Goal: Transaction & Acquisition: Book appointment/travel/reservation

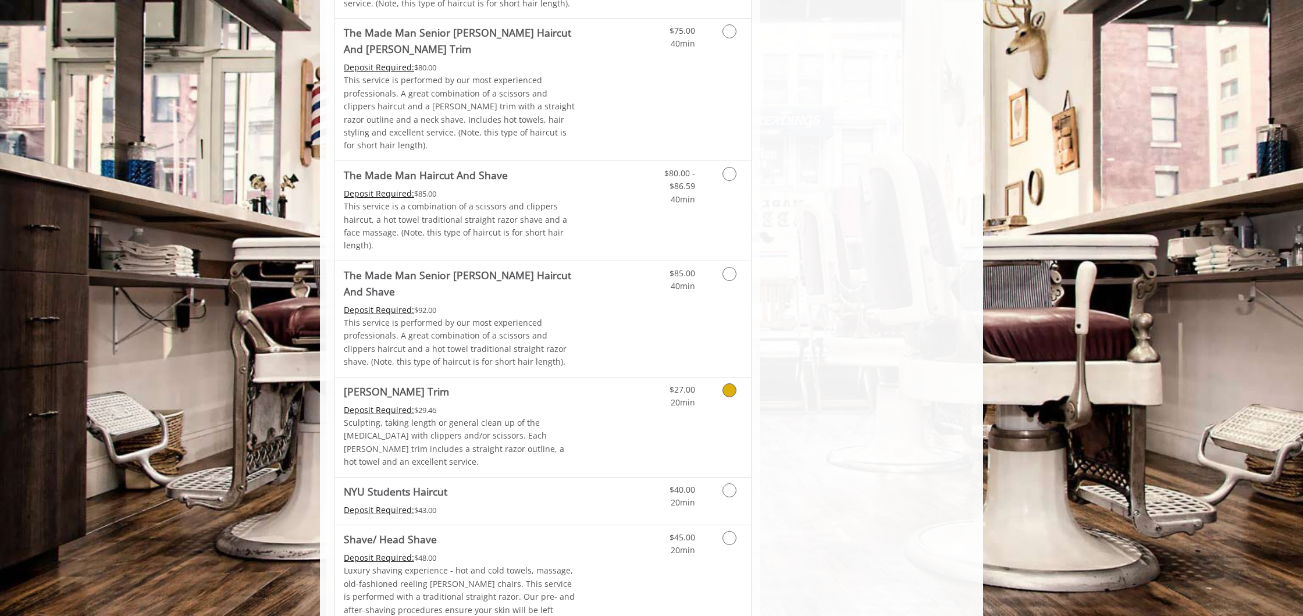
scroll to position [1005, 0]
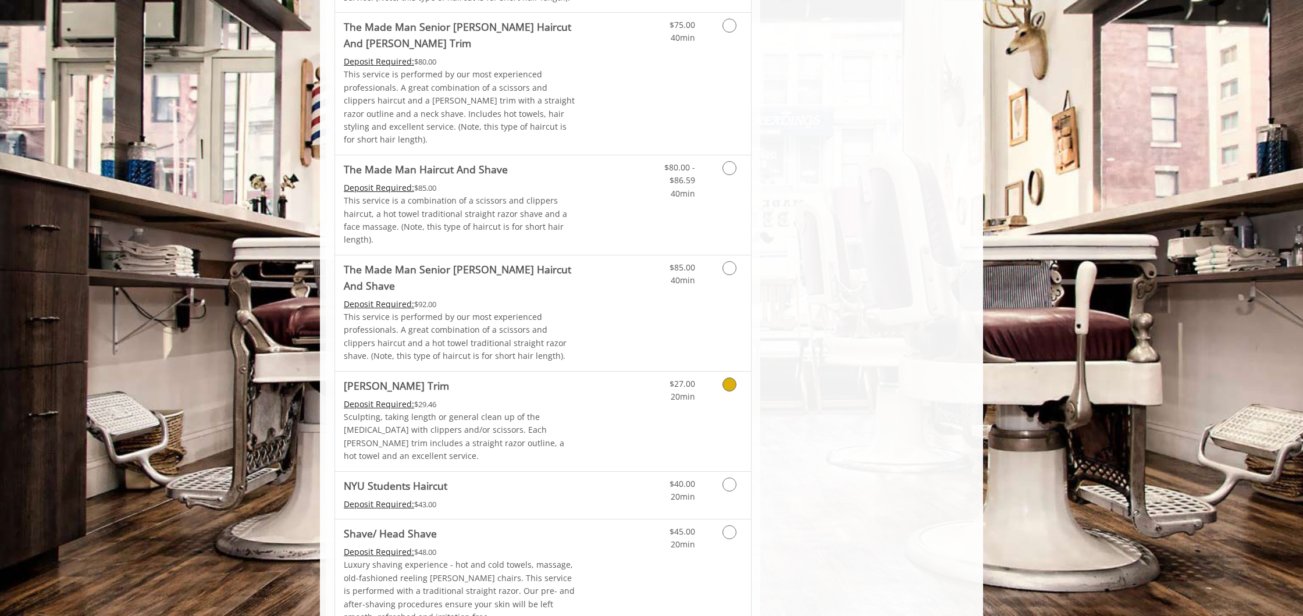
click at [733, 377] on icon "Grooming services" at bounding box center [729, 384] width 14 height 14
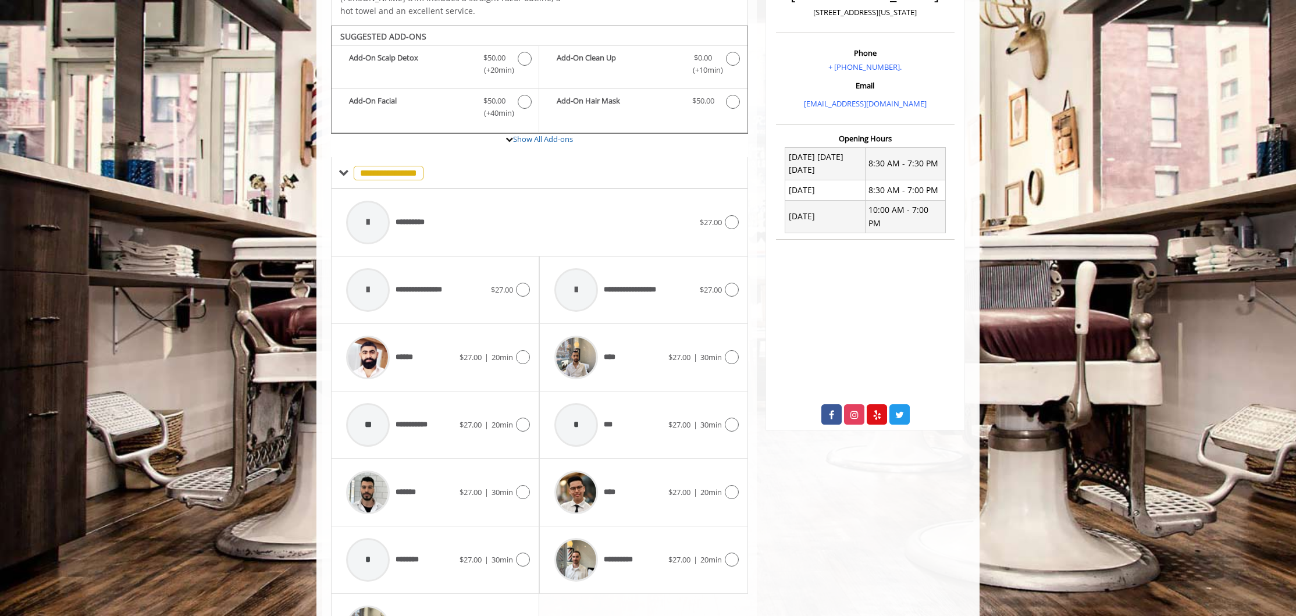
scroll to position [409, 0]
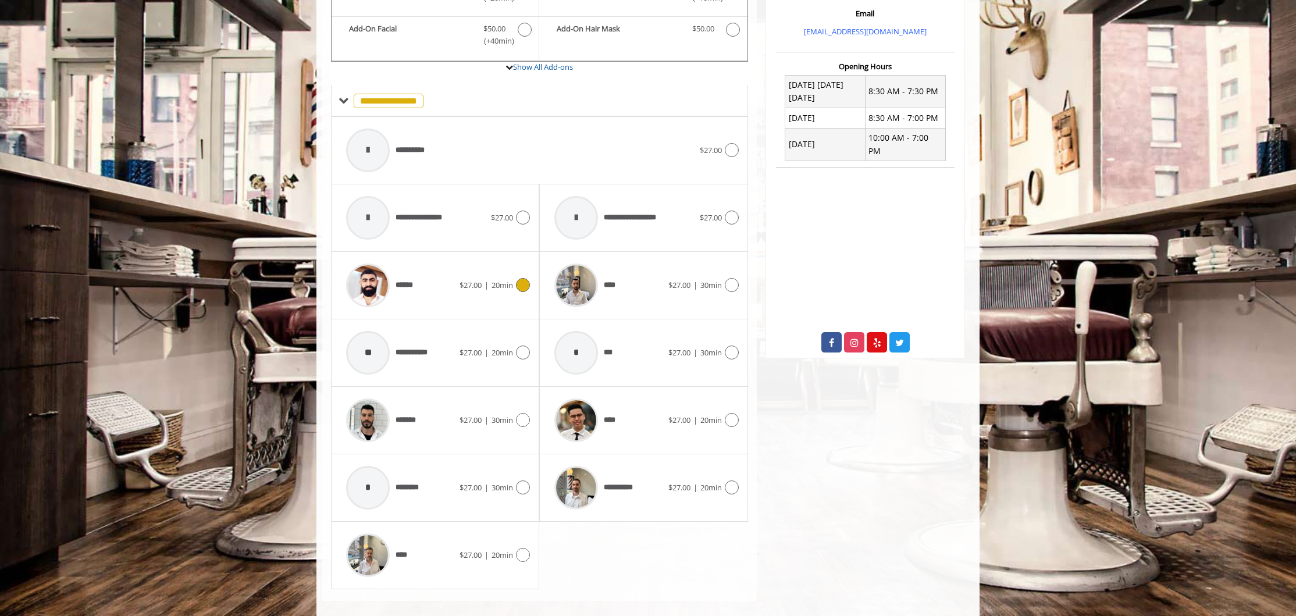
click at [518, 278] on icon at bounding box center [523, 285] width 14 height 14
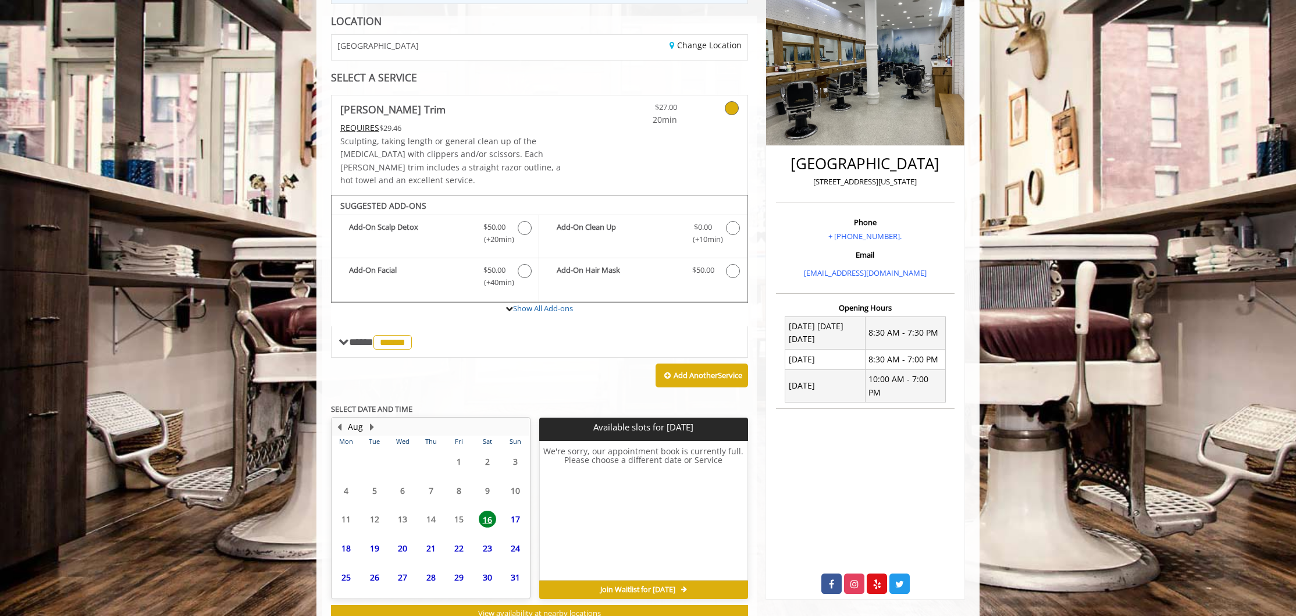
scroll to position [194, 0]
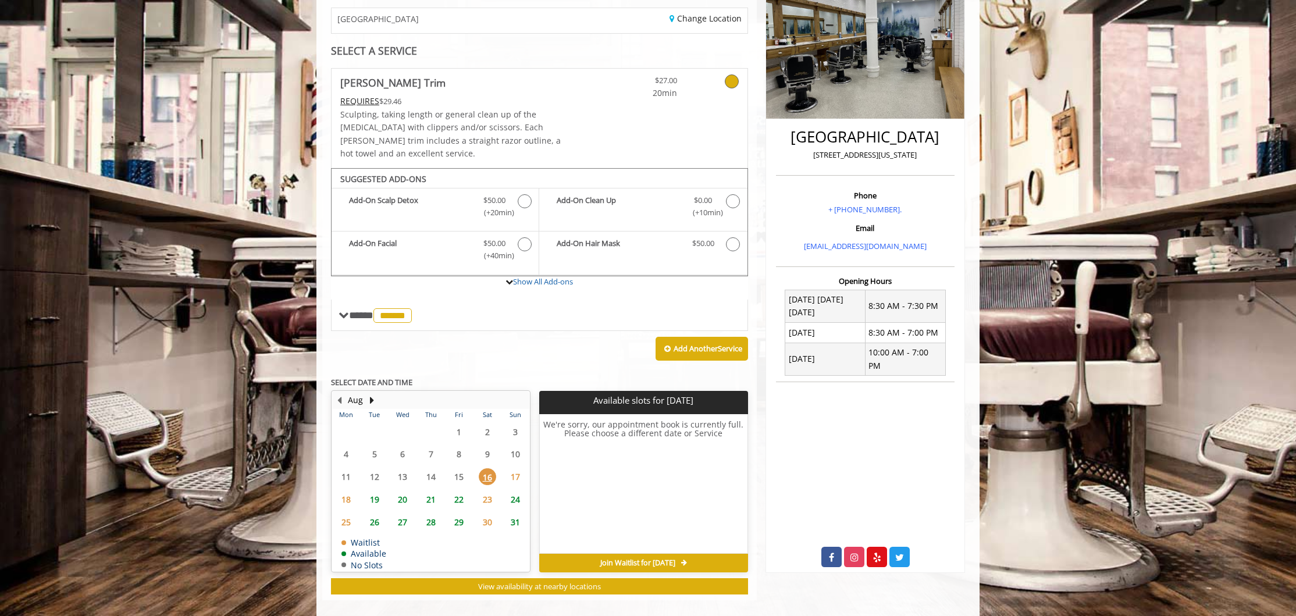
click at [513, 468] on span "17" at bounding box center [515, 476] width 17 height 17
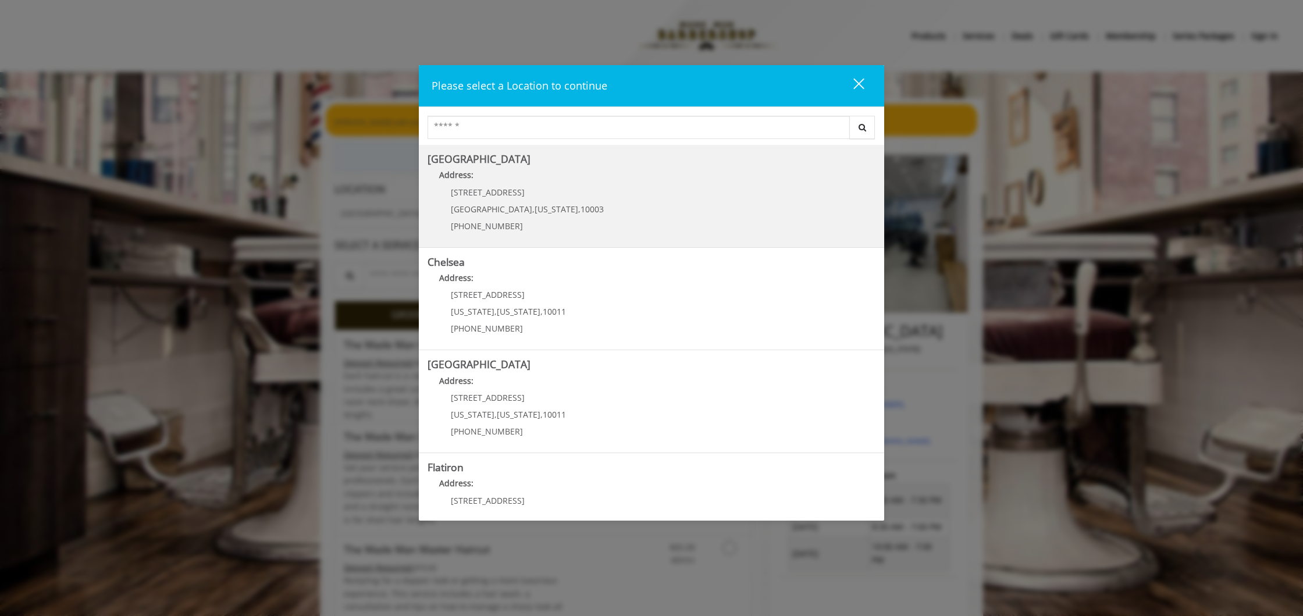
click at [649, 202] on Village "[GEOGRAPHIC_DATA] Address: [STREET_ADDRESS][US_STATE] (212) 598-1840" at bounding box center [652, 196] width 448 height 85
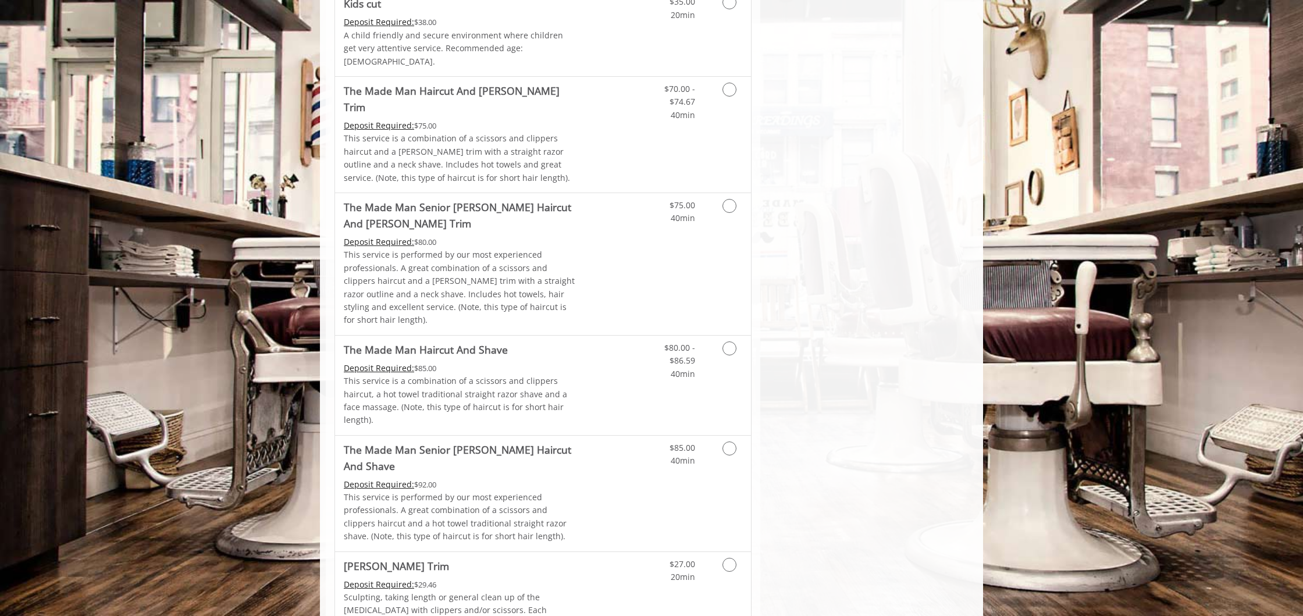
scroll to position [825, 0]
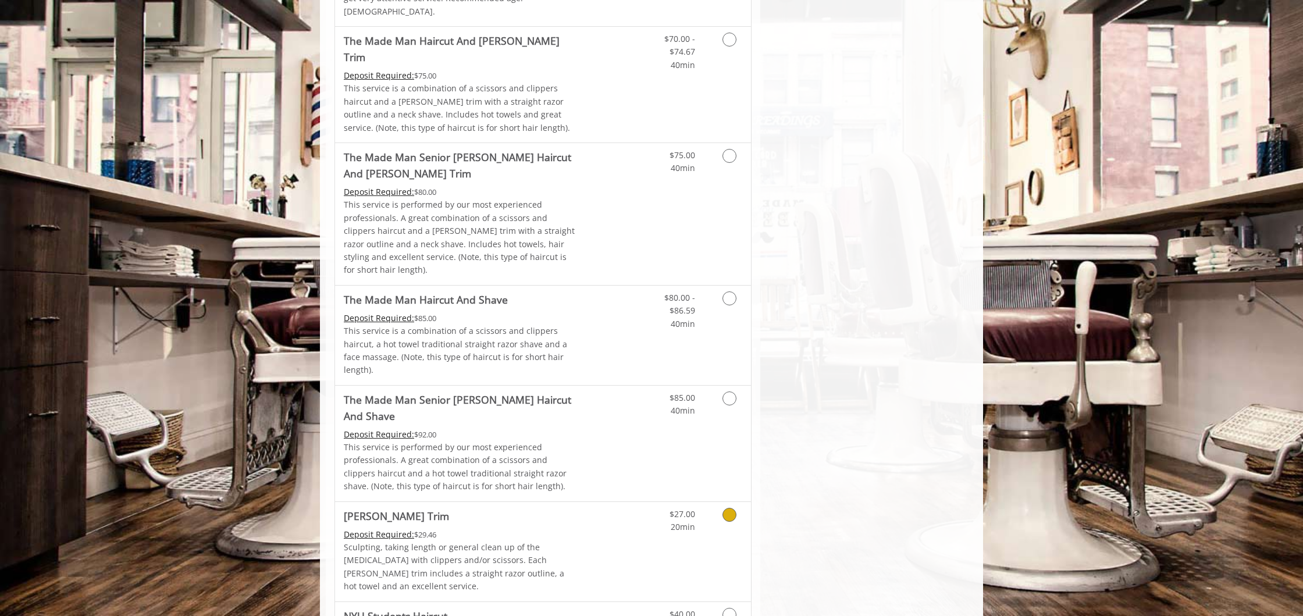
click at [732, 502] on link "Grooming services" at bounding box center [728, 518] width 30 height 32
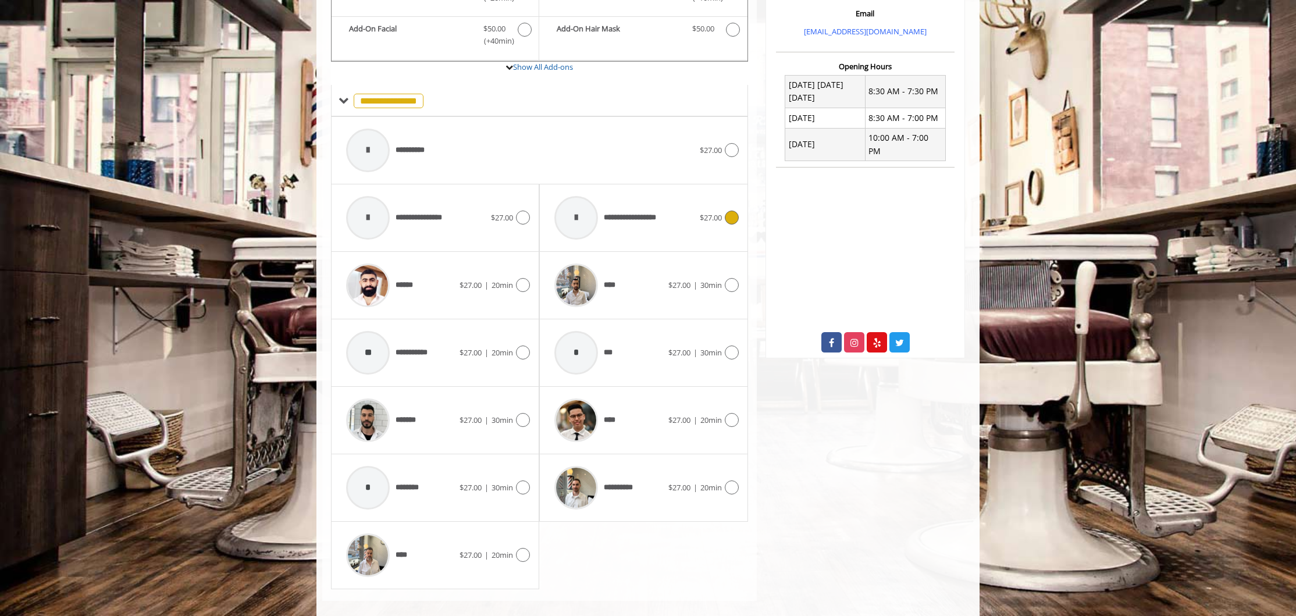
scroll to position [340, 0]
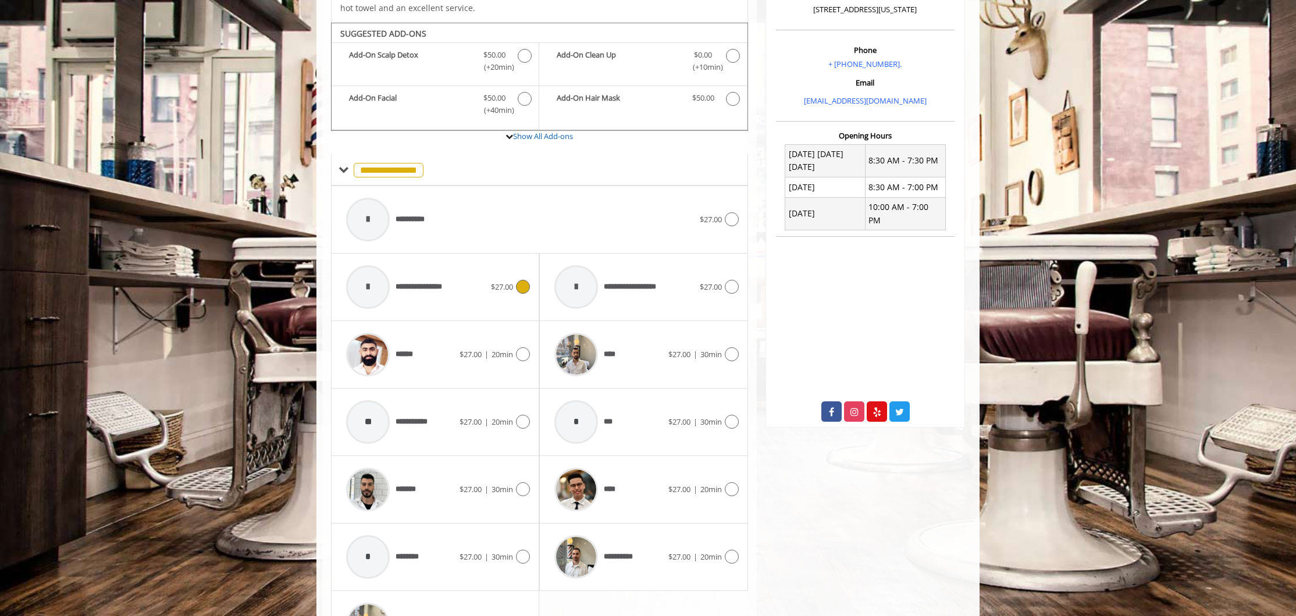
click at [523, 280] on icon at bounding box center [523, 287] width 14 height 14
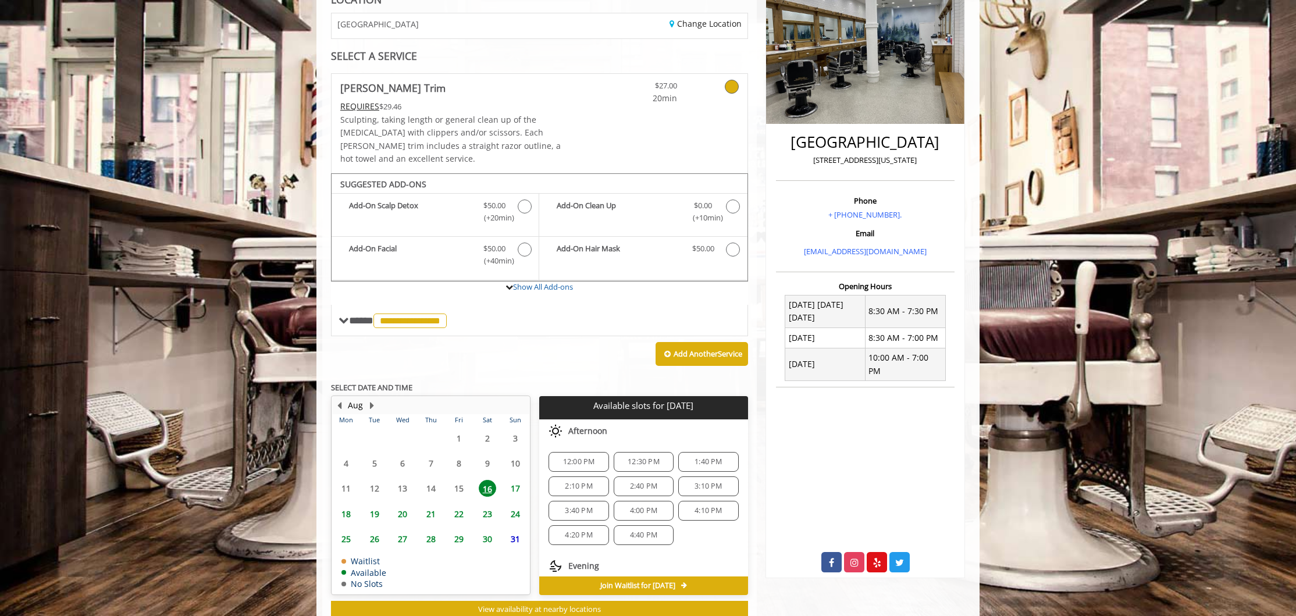
scroll to position [212, 0]
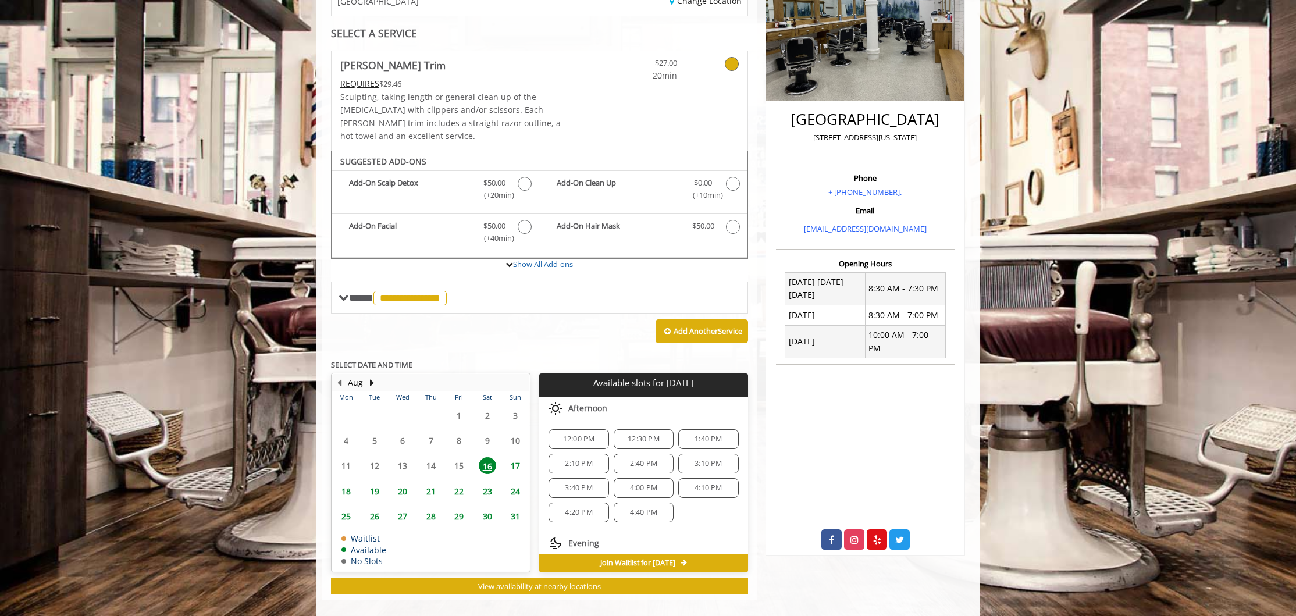
click at [517, 457] on span "17" at bounding box center [515, 465] width 17 height 17
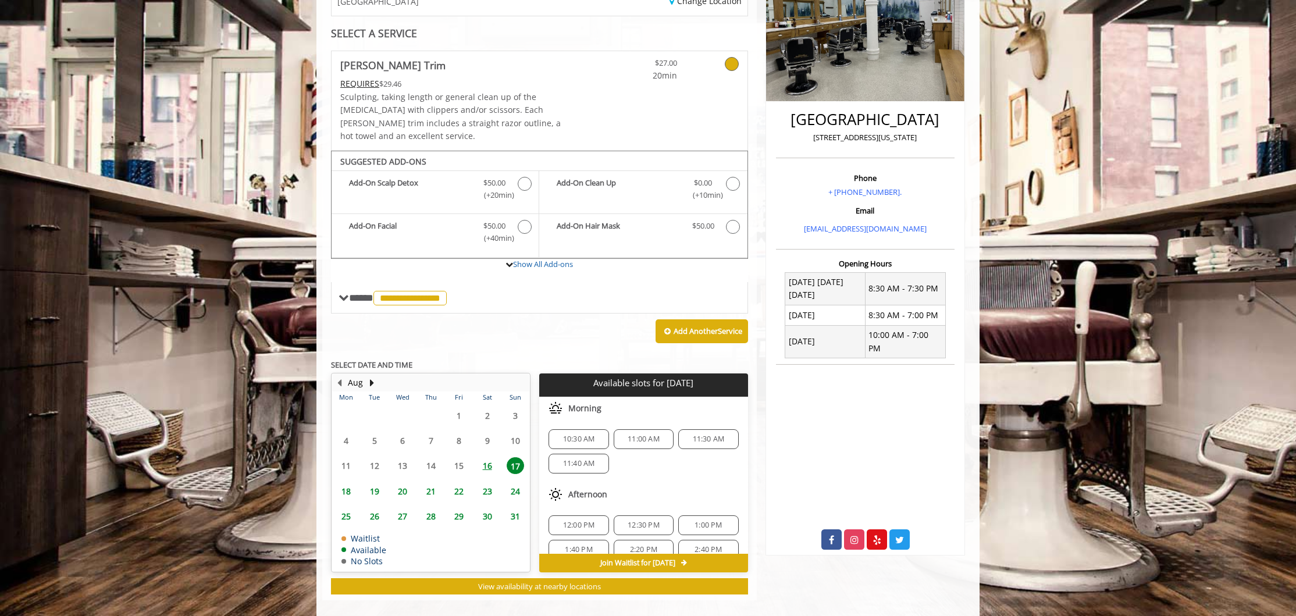
click at [639, 431] on div "11:00 AM" at bounding box center [644, 439] width 60 height 20
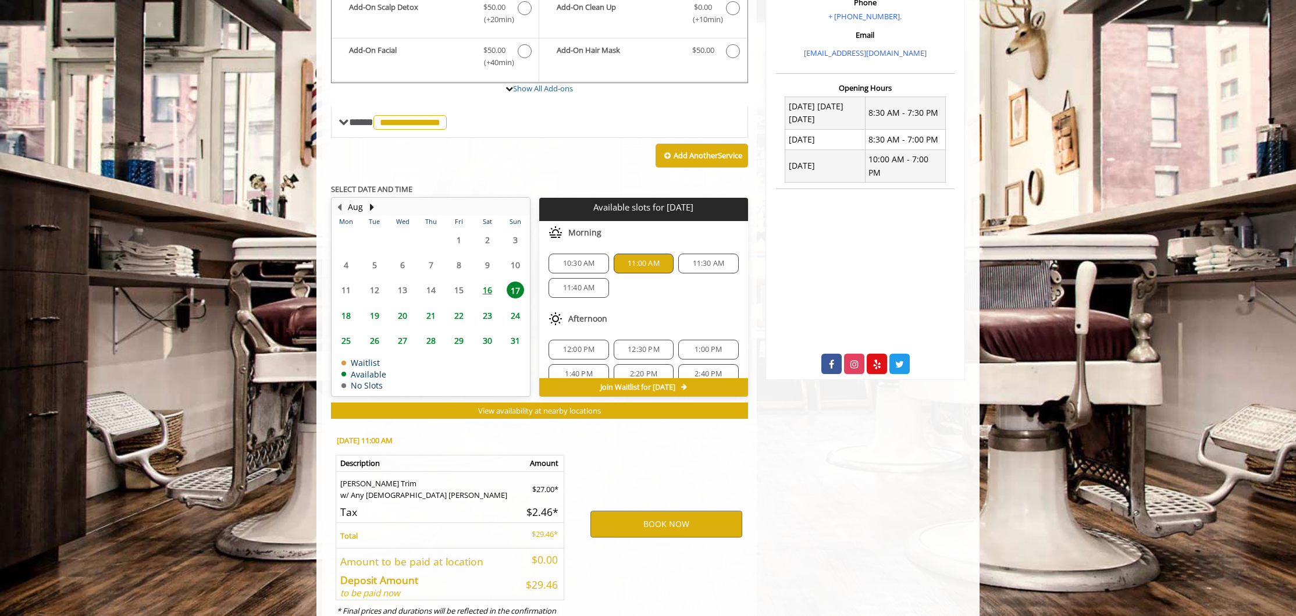
scroll to position [422, 0]
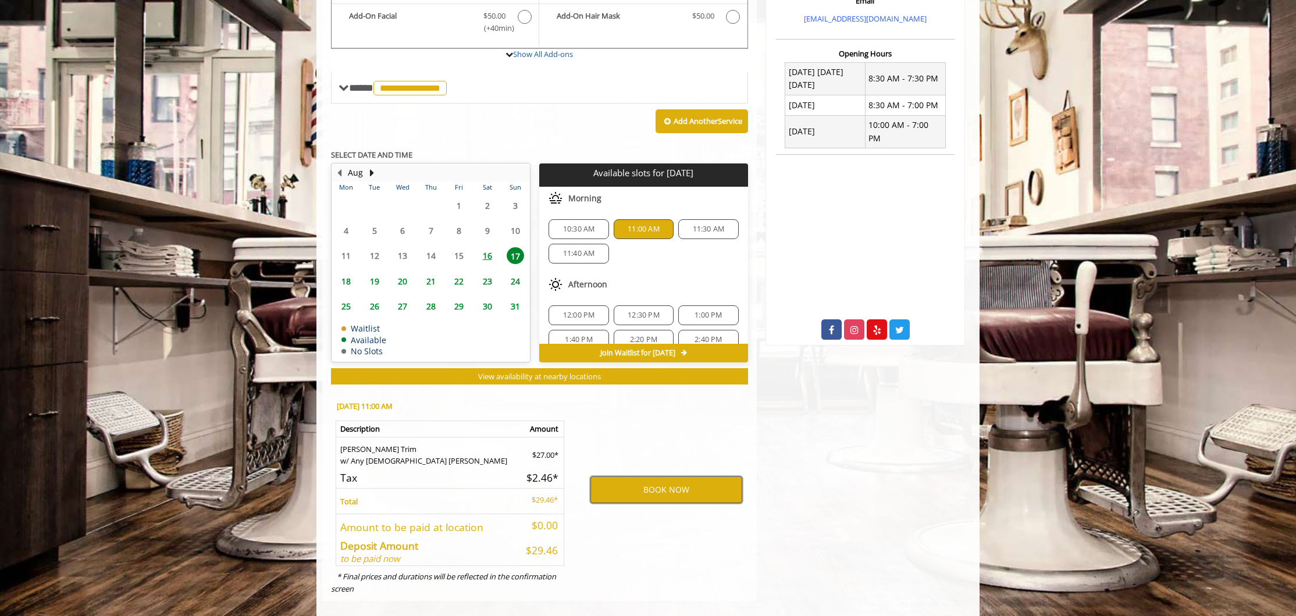
click at [654, 486] on button "BOOK NOW" at bounding box center [666, 489] width 152 height 27
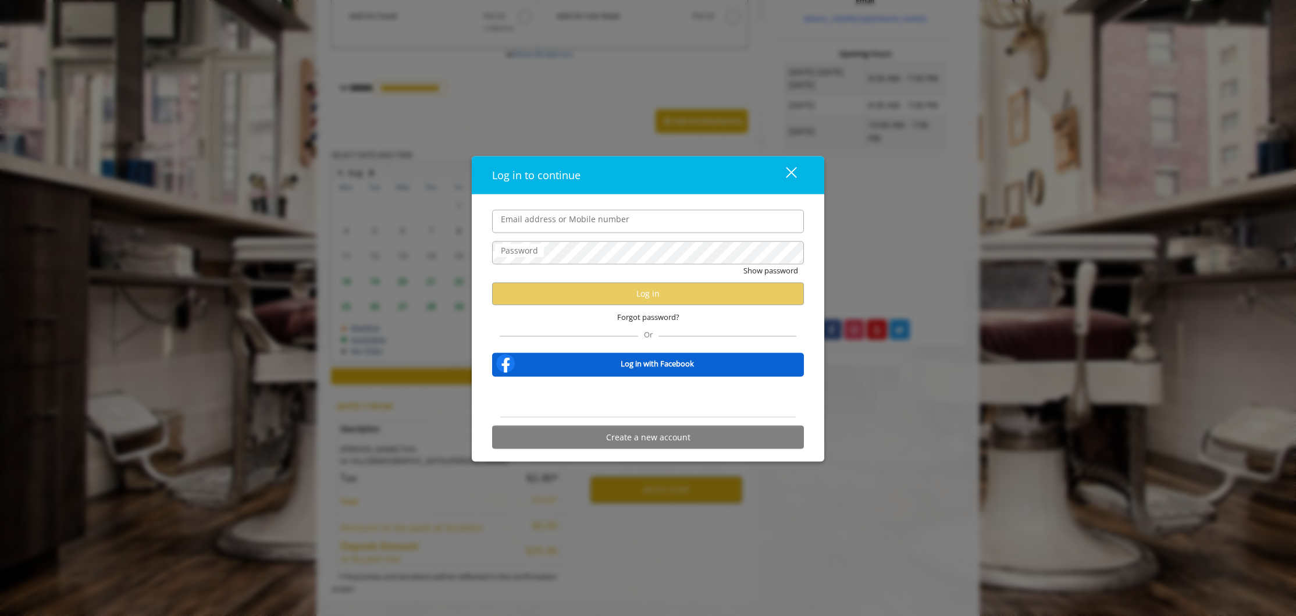
type input "**********"
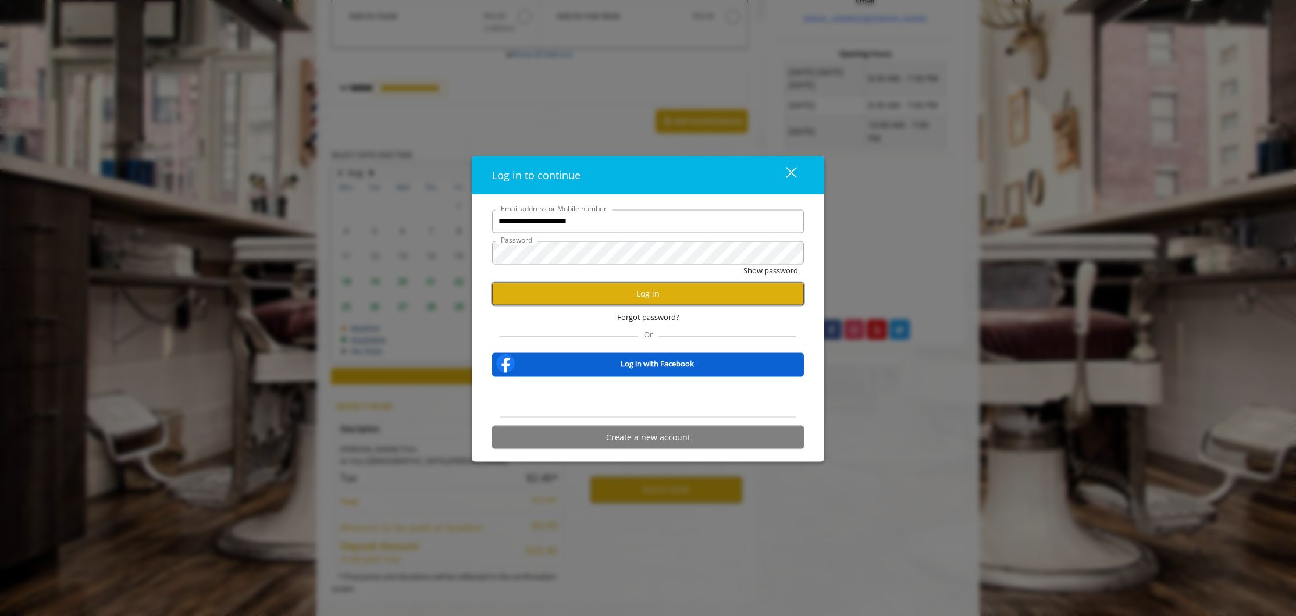
click at [661, 294] on button "Log in" at bounding box center [648, 293] width 312 height 23
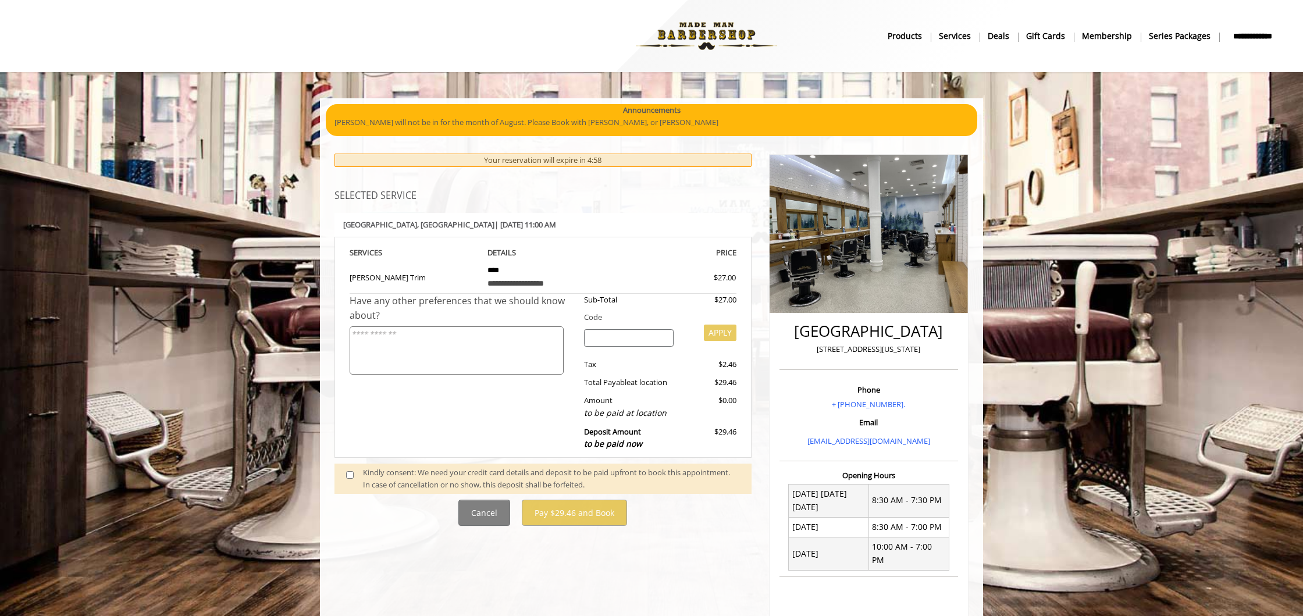
click at [585, 527] on div "**********" at bounding box center [543, 454] width 434 height 625
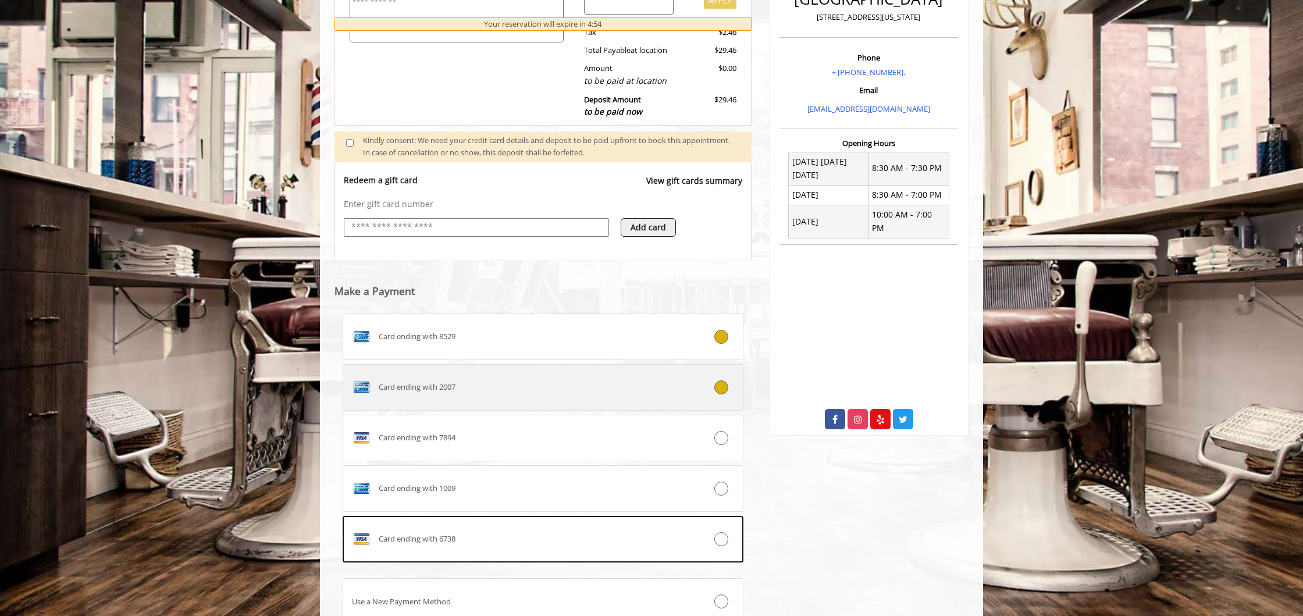
click at [607, 405] on label "Card ending with 2007" at bounding box center [543, 387] width 401 height 47
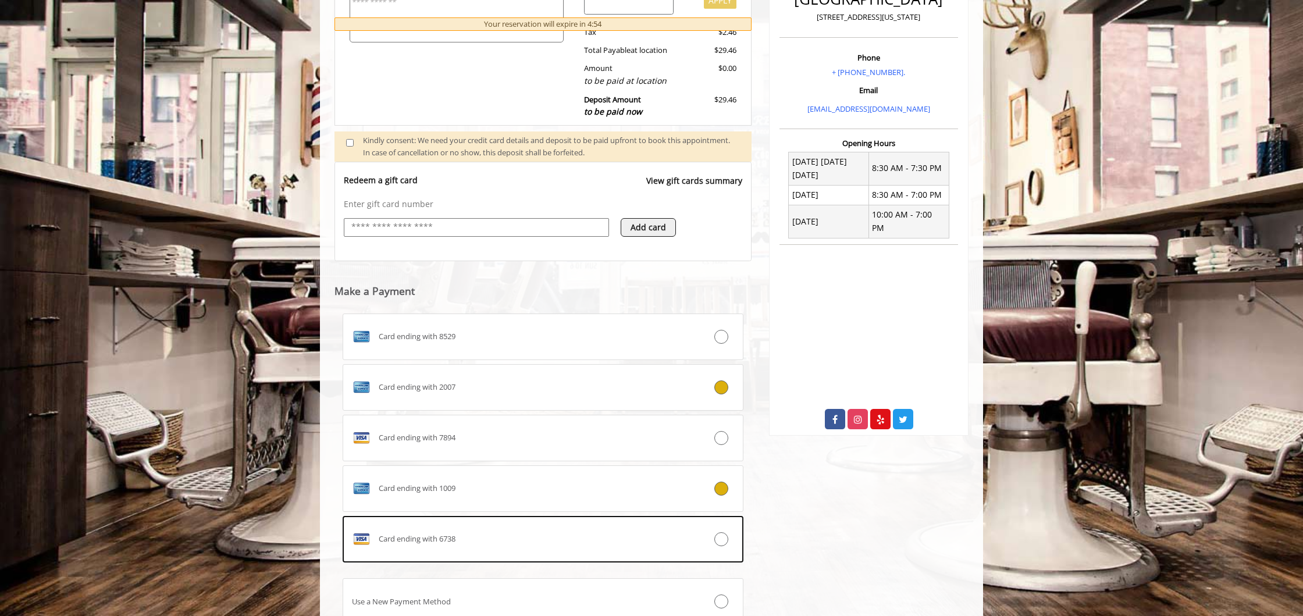
scroll to position [426, 0]
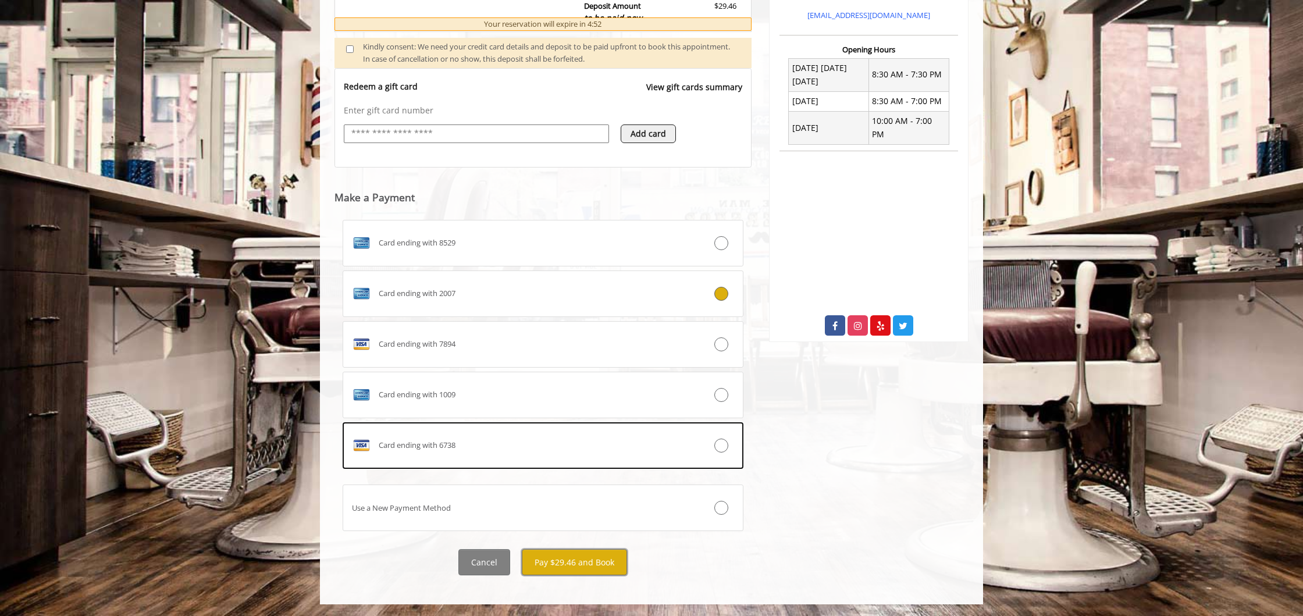
click at [568, 562] on button "Pay $29.46 and Book" at bounding box center [574, 562] width 105 height 26
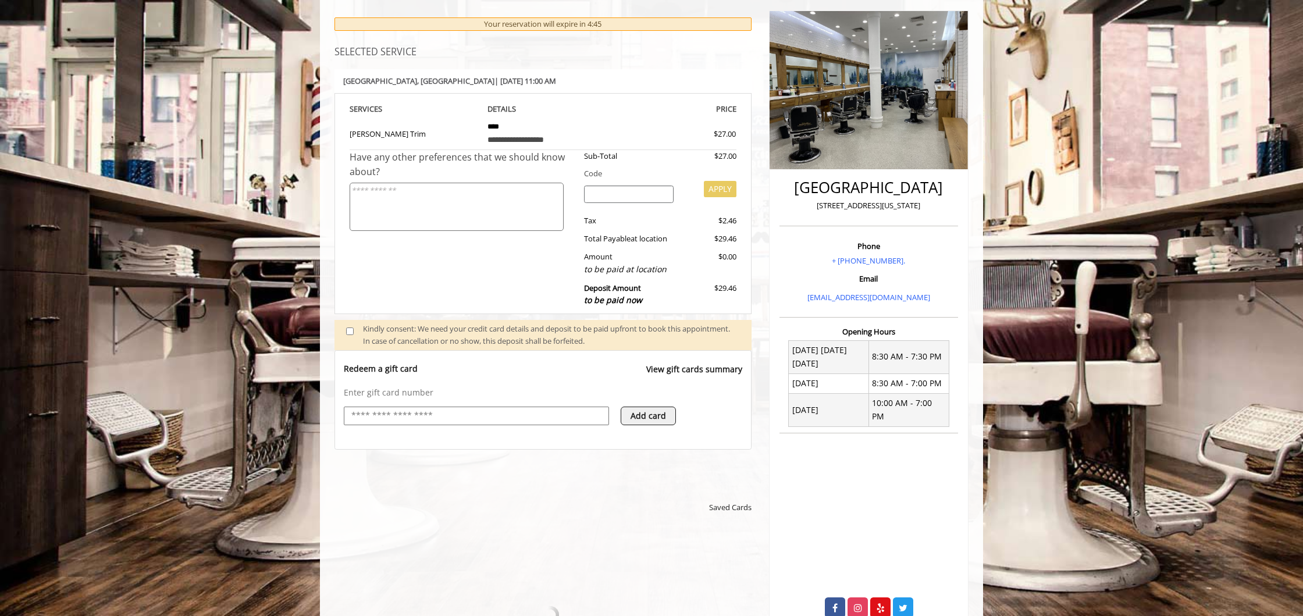
scroll to position [472, 0]
